Goal: Task Accomplishment & Management: Complete application form

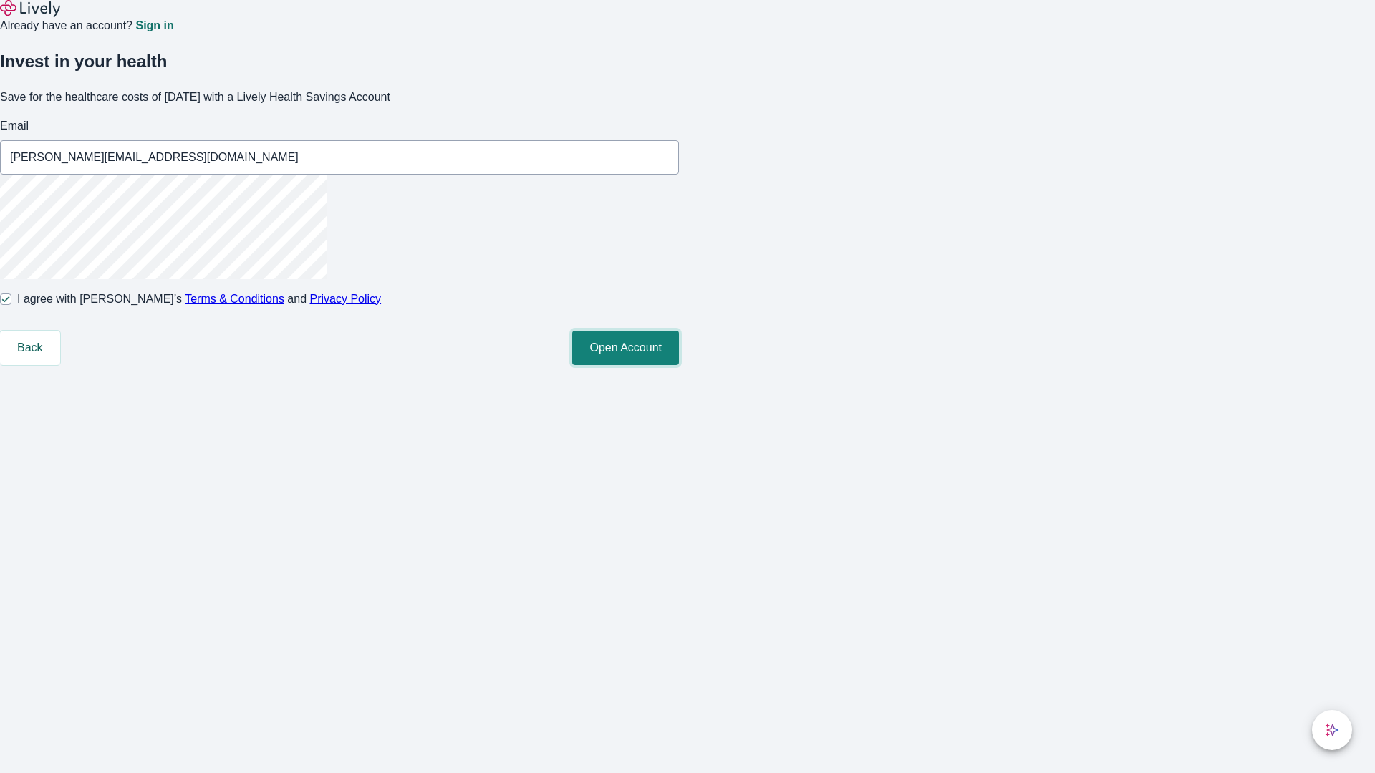
click at [679, 365] on button "Open Account" at bounding box center [625, 348] width 107 height 34
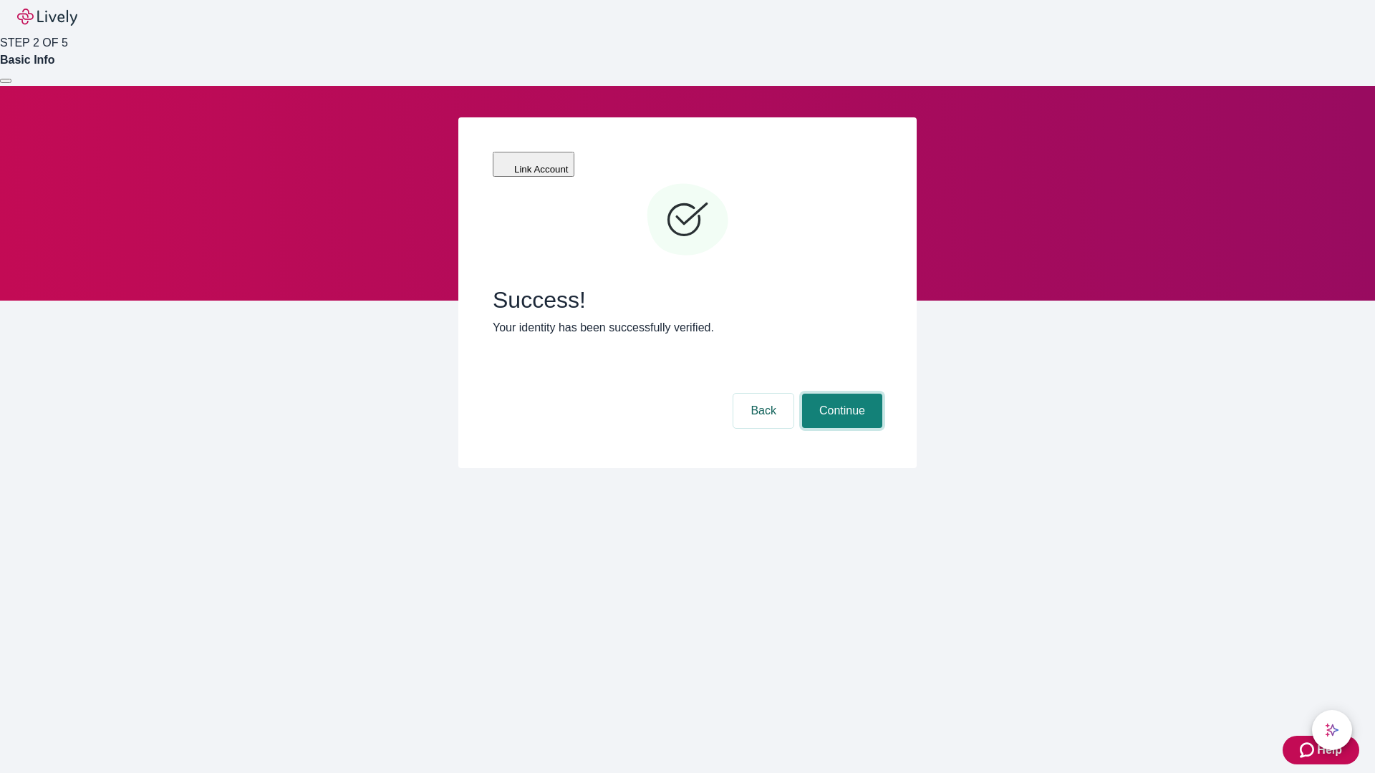
click at [840, 394] on button "Continue" at bounding box center [842, 411] width 80 height 34
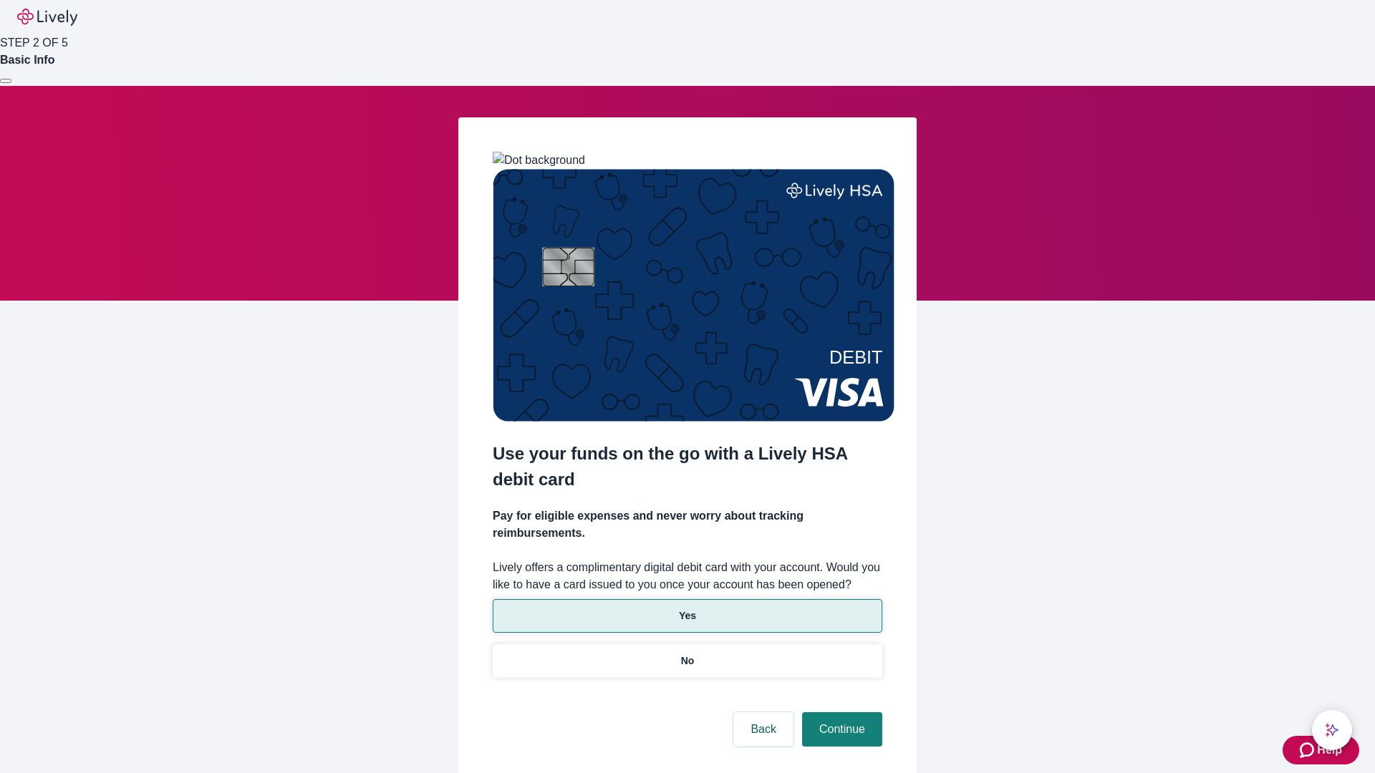
click at [687, 609] on p "Yes" at bounding box center [687, 616] width 17 height 15
click at [840, 712] on button "Continue" at bounding box center [842, 729] width 80 height 34
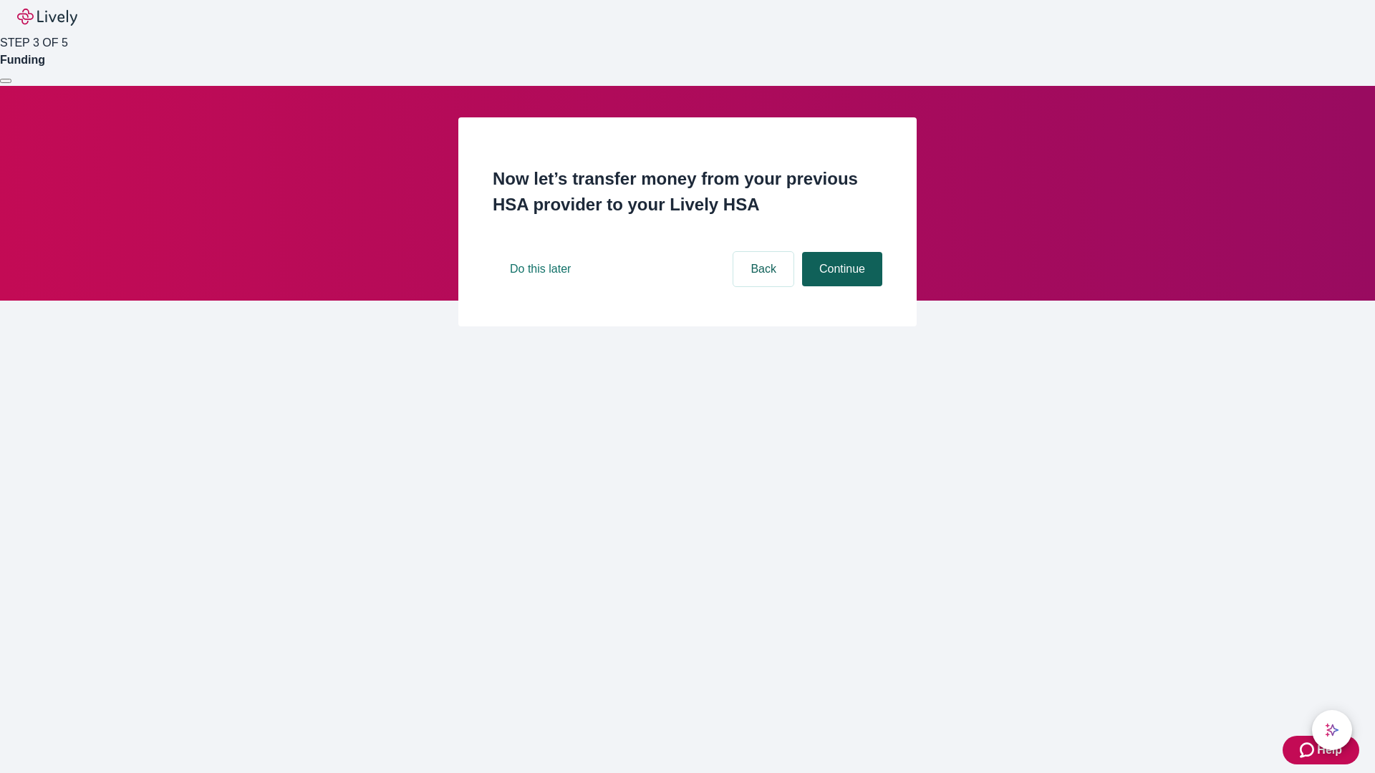
click at [840, 286] on button "Continue" at bounding box center [842, 269] width 80 height 34
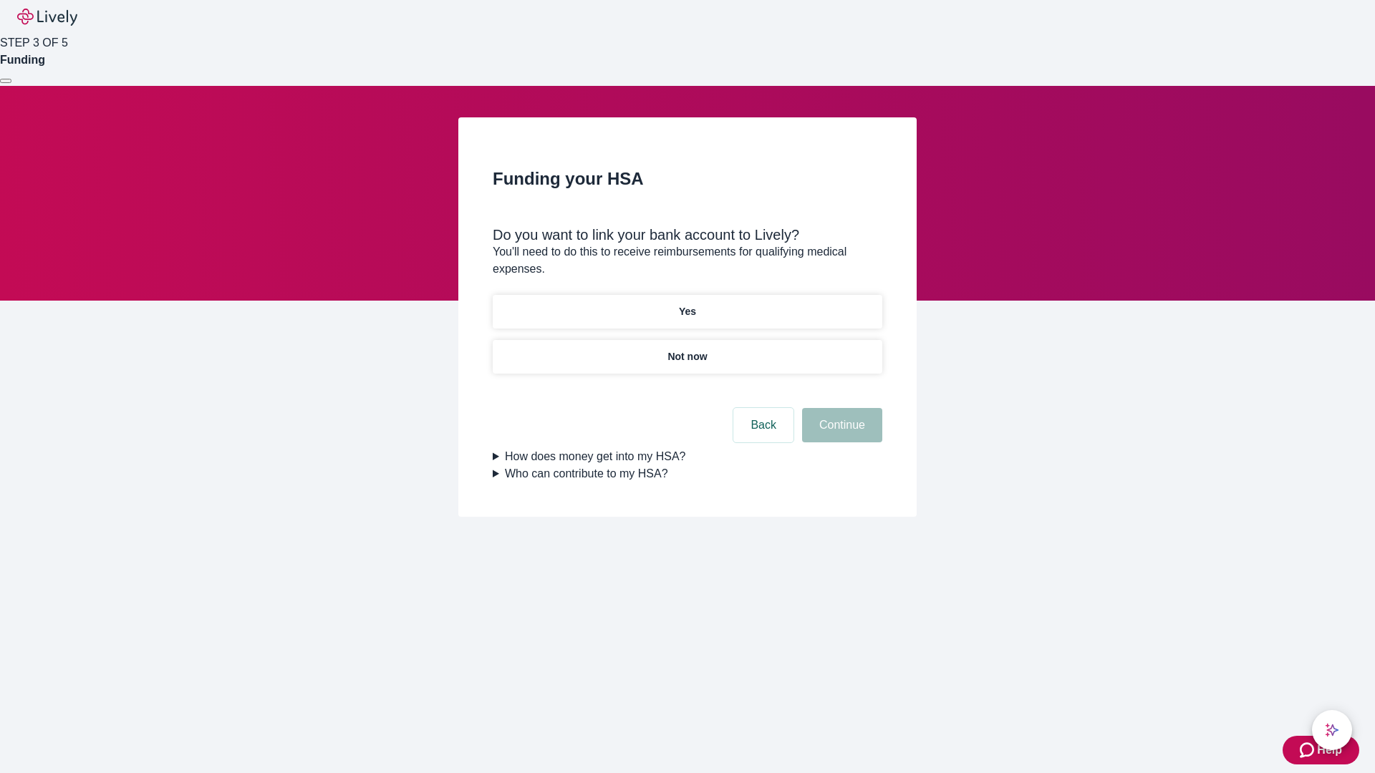
click at [687, 304] on p "Yes" at bounding box center [687, 311] width 17 height 15
click at [840, 408] on button "Continue" at bounding box center [842, 425] width 80 height 34
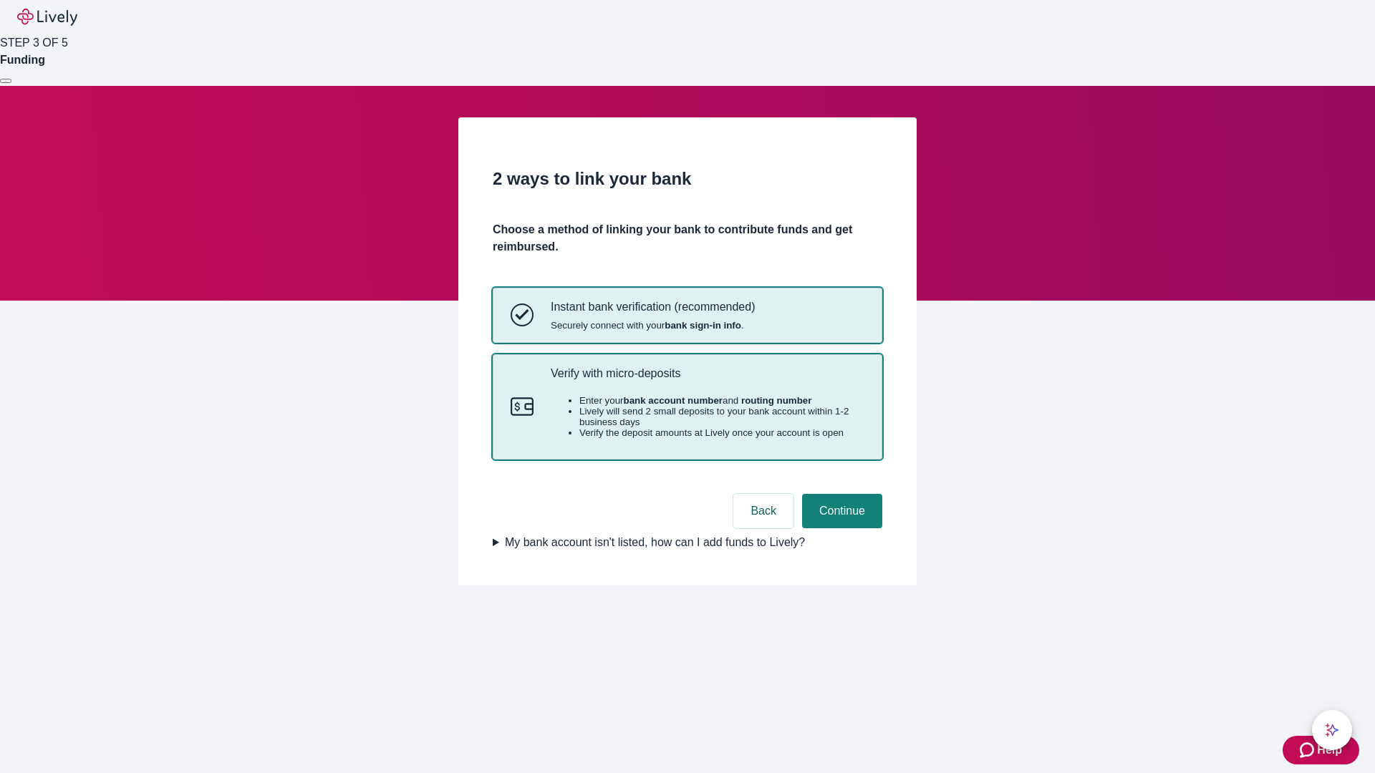
click at [707, 380] on p "Verify with micro-deposits" at bounding box center [708, 374] width 314 height 14
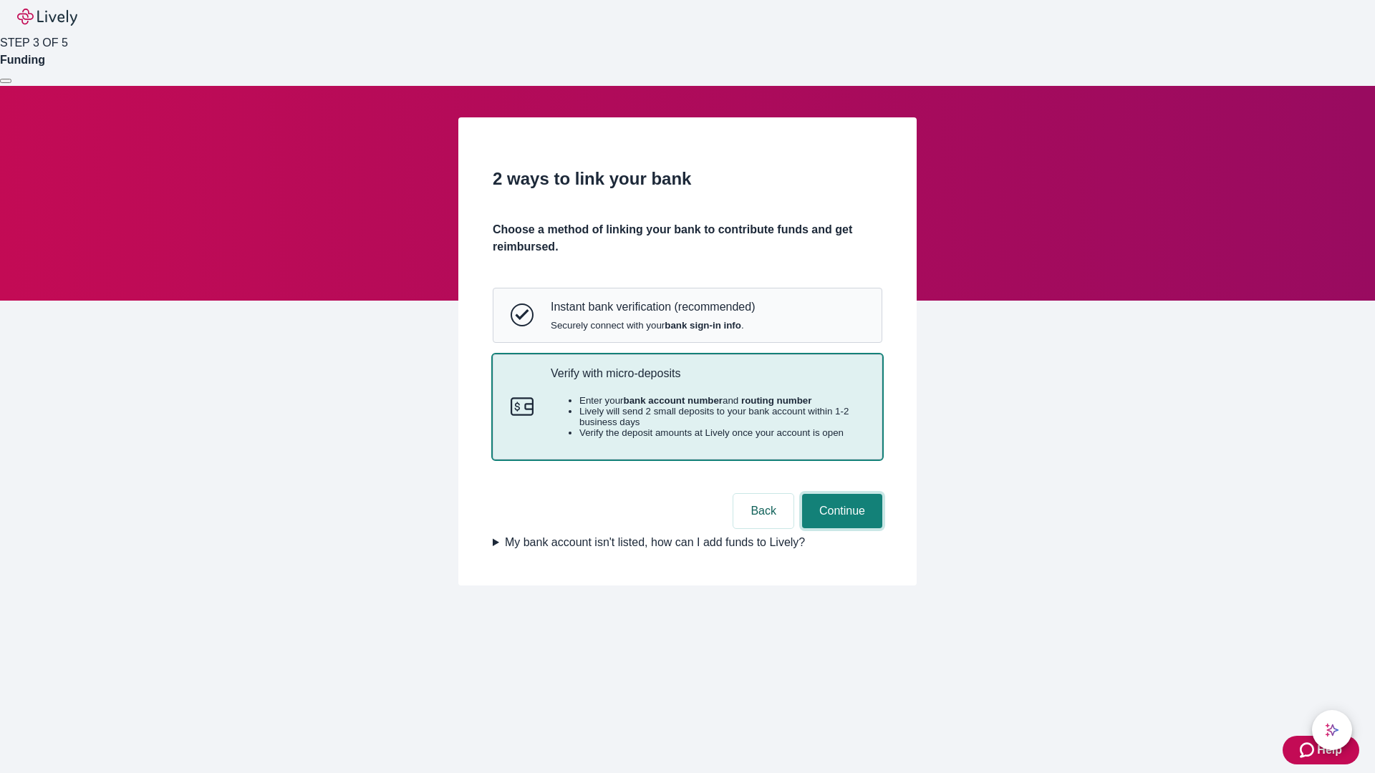
click at [840, 528] on button "Continue" at bounding box center [842, 511] width 80 height 34
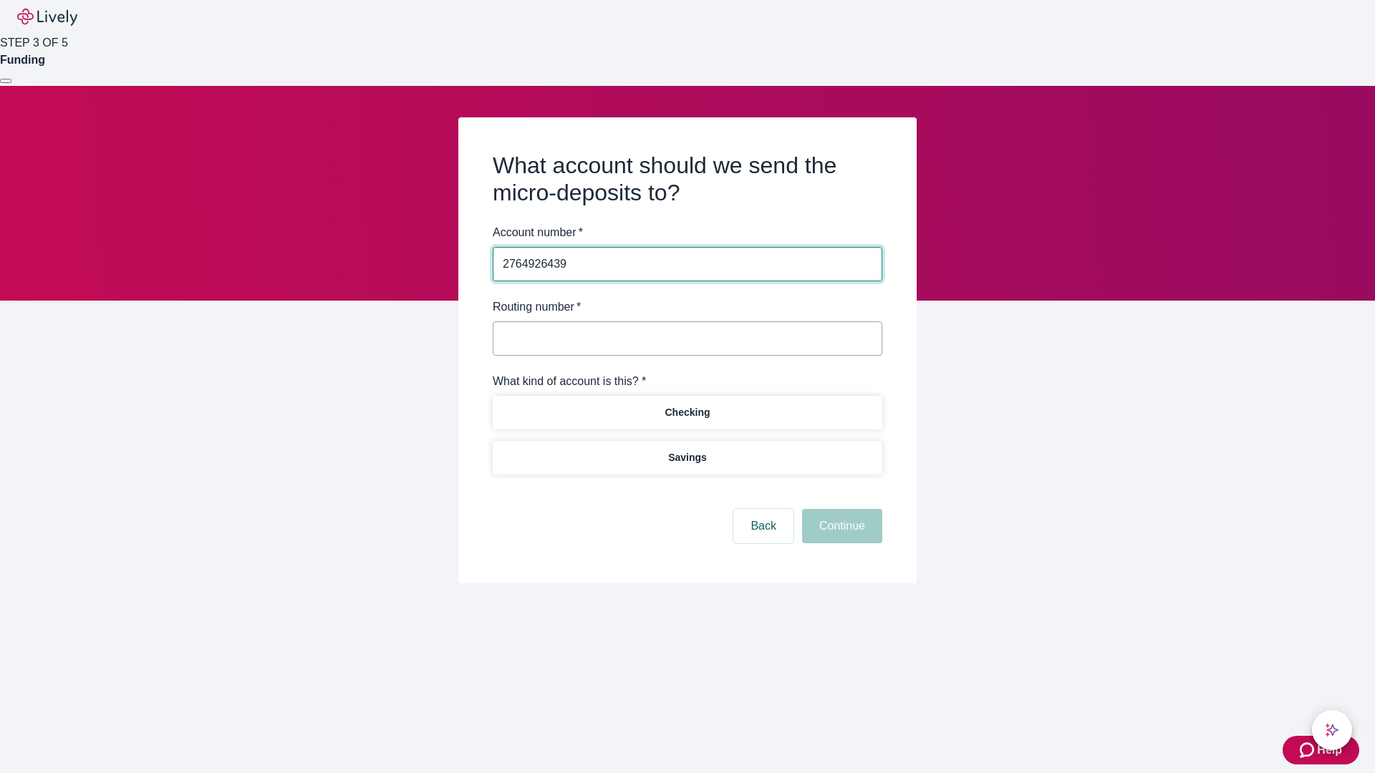
type input "2764926439"
type input "122000661"
